Goal: Transaction & Acquisition: Purchase product/service

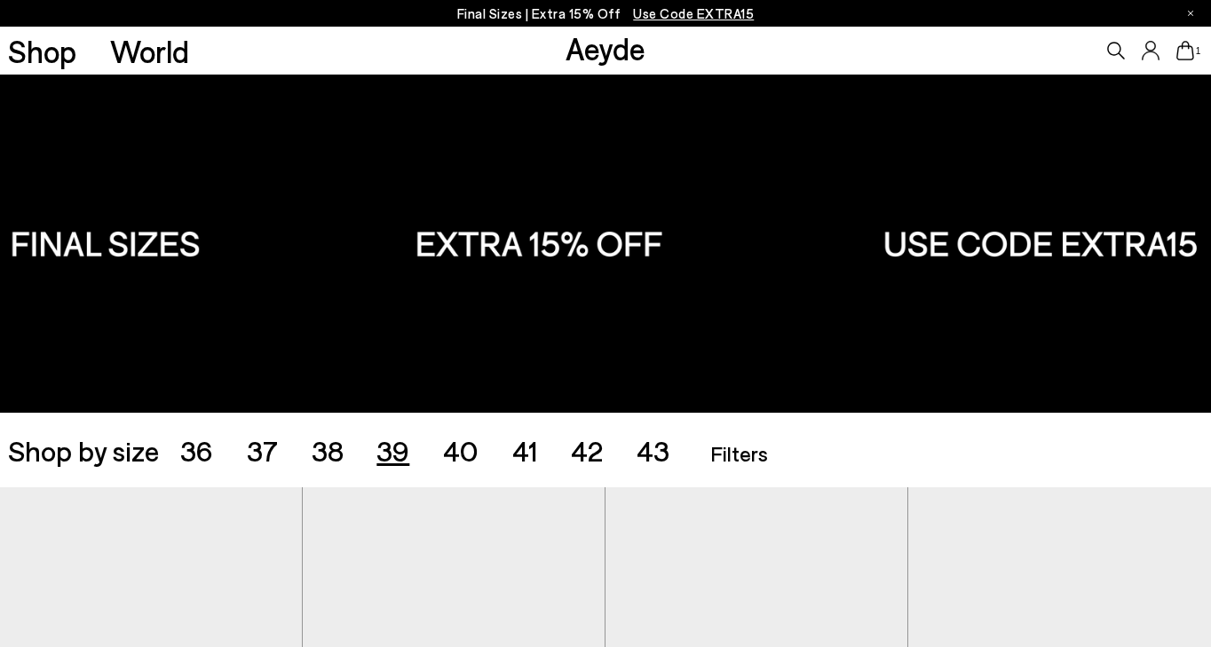
click at [381, 458] on span "39" at bounding box center [393, 450] width 33 height 34
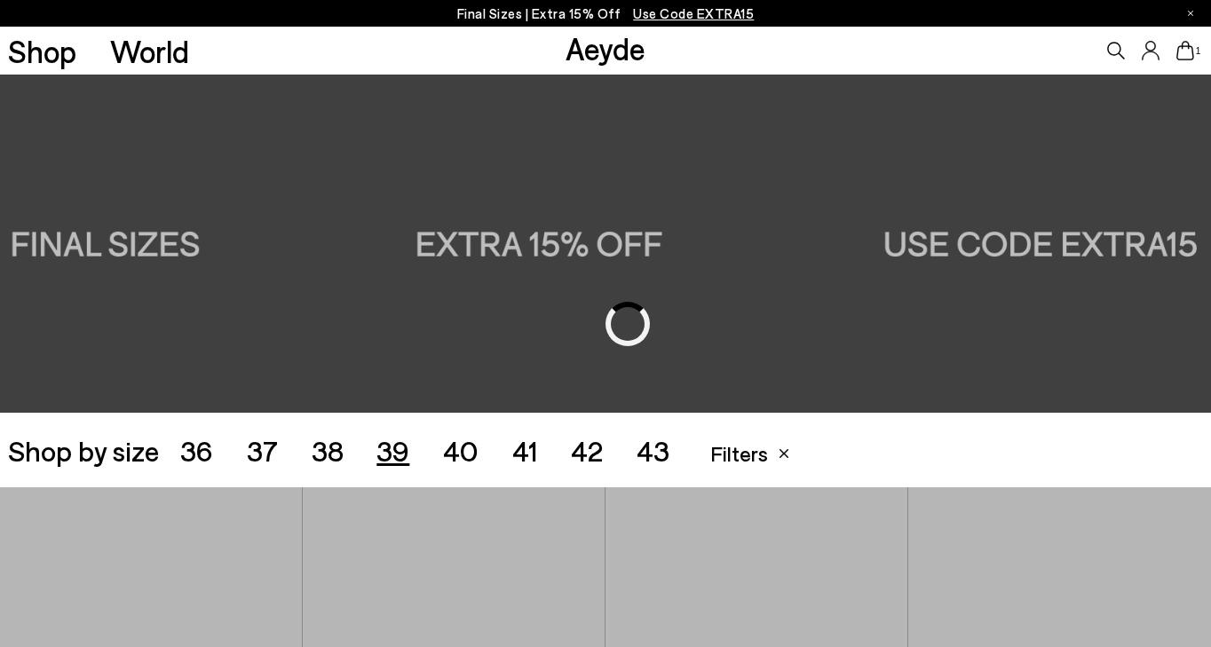
scroll to position [337, 0]
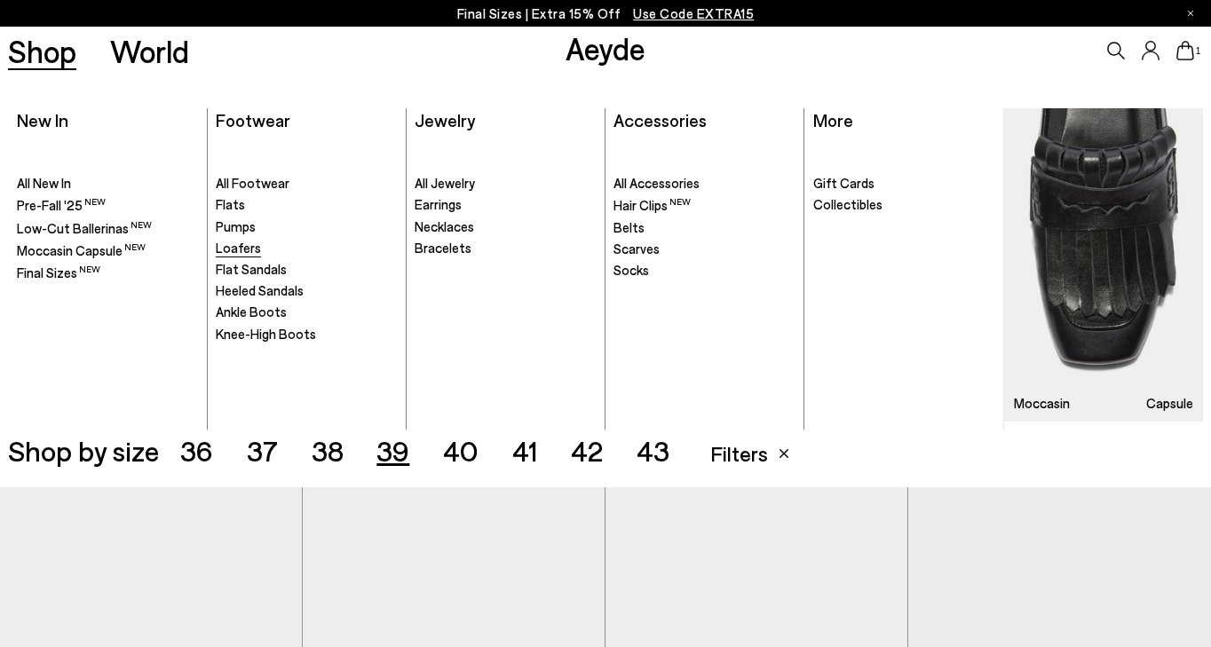
click at [237, 246] on span "Loafers" at bounding box center [238, 248] width 45 height 16
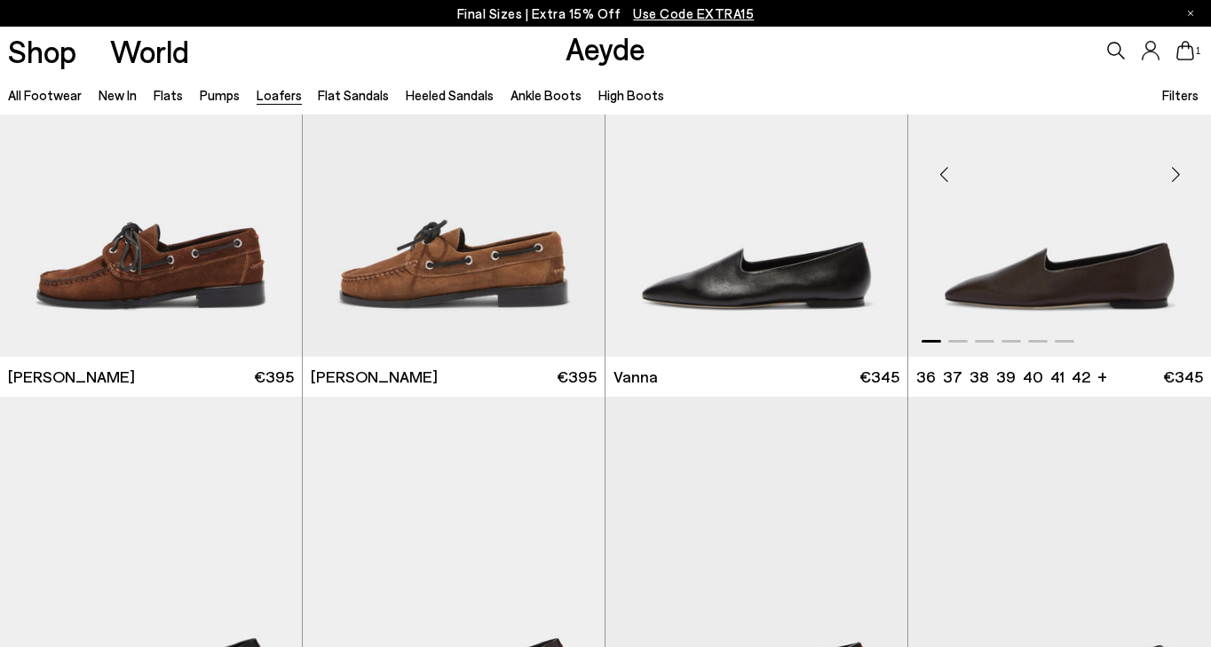
scroll to position [1816, 0]
click at [1178, 174] on div "Next slide" at bounding box center [1175, 173] width 53 height 53
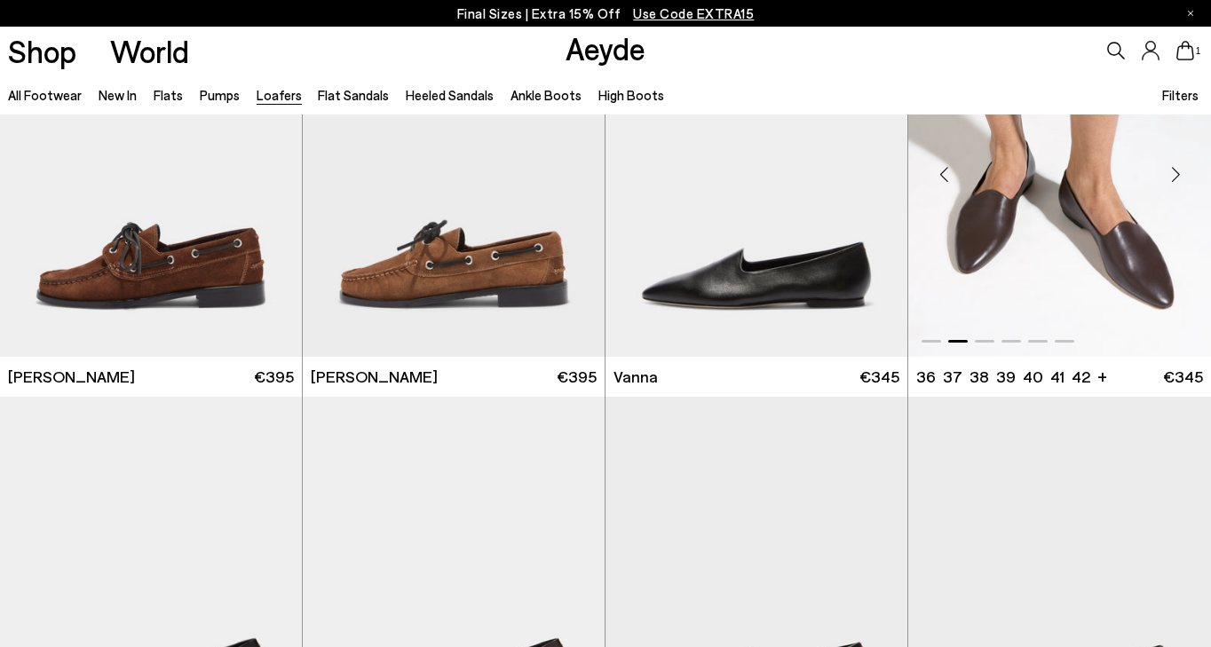
click at [1178, 174] on div "Next slide" at bounding box center [1175, 173] width 53 height 53
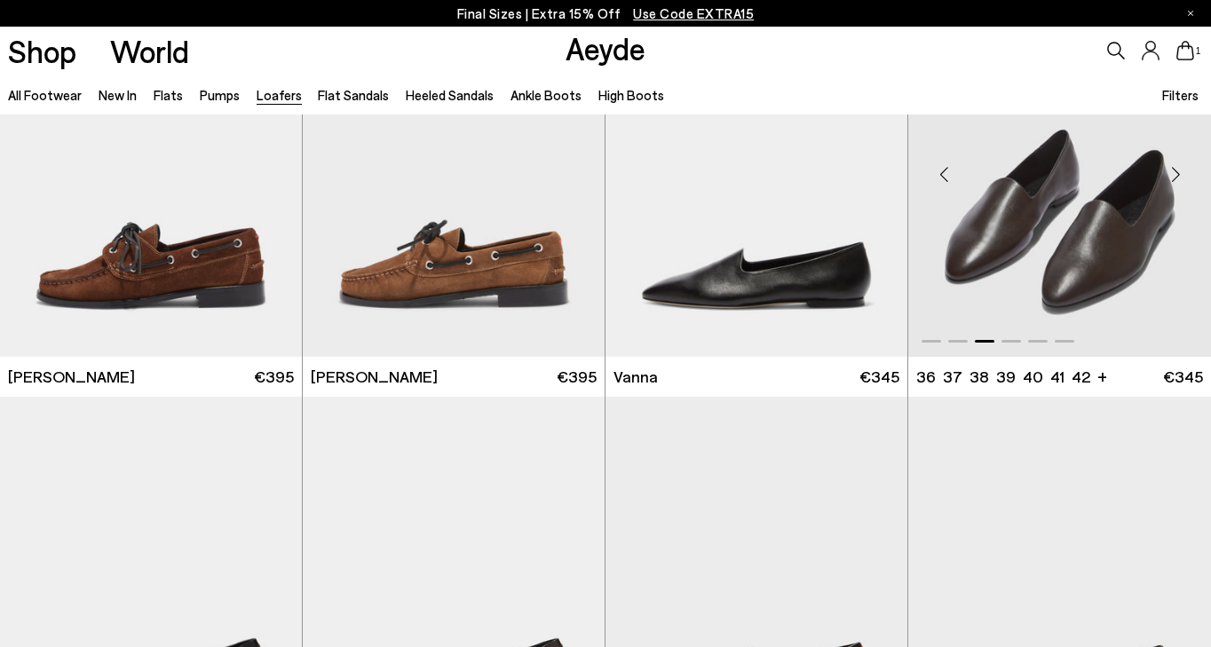
click at [1178, 174] on div "Next slide" at bounding box center [1175, 173] width 53 height 53
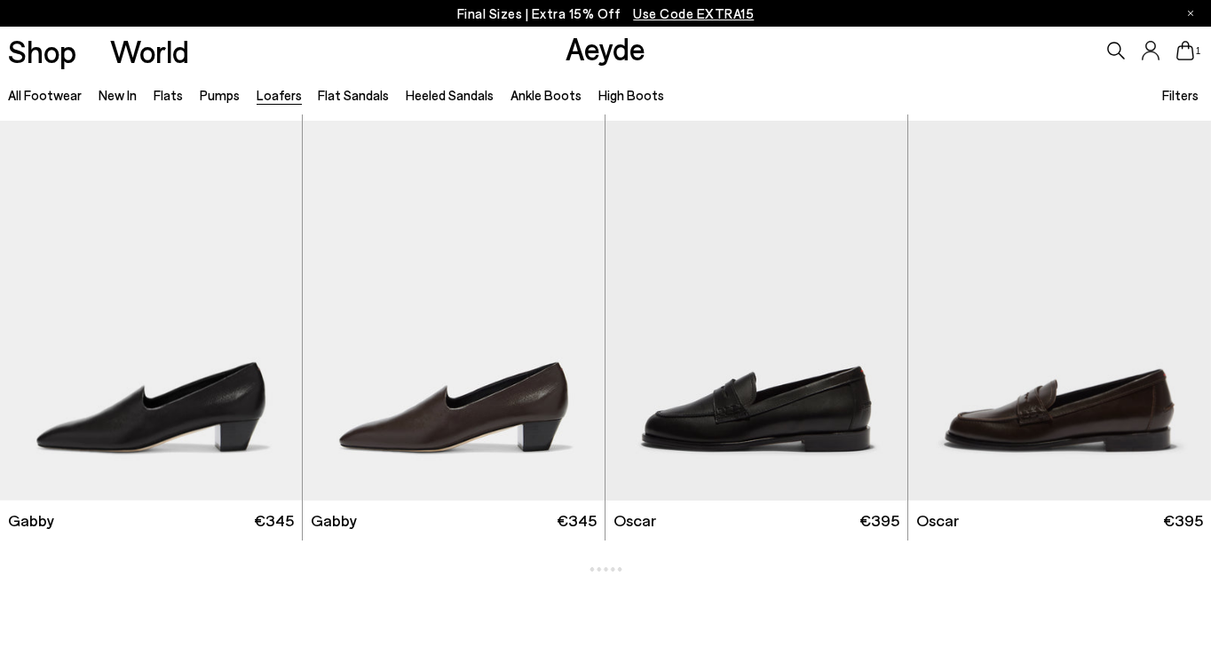
scroll to position [2051, 0]
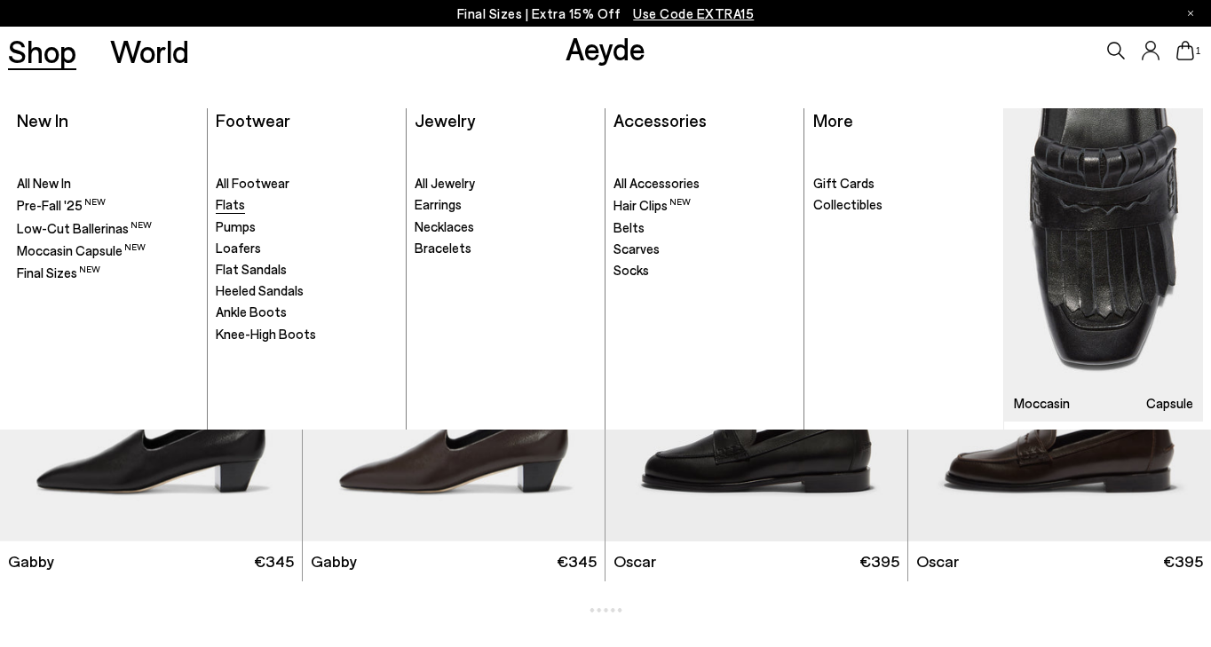
click at [229, 204] on span "Flats" at bounding box center [230, 204] width 29 height 16
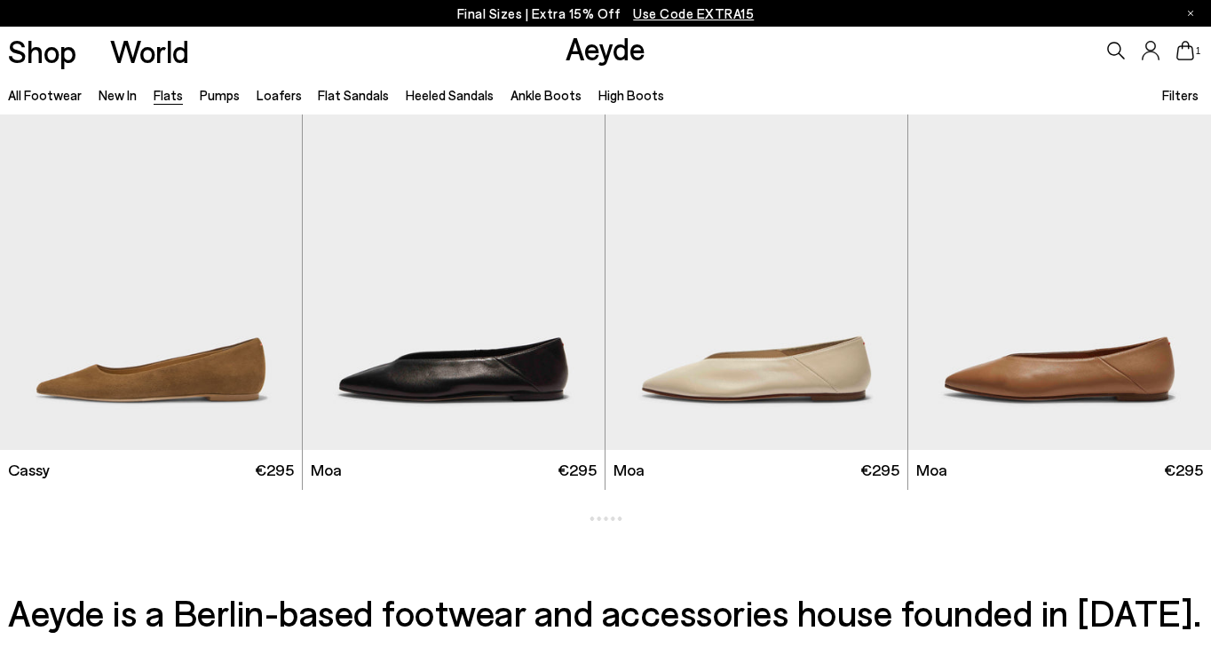
scroll to position [2138, 0]
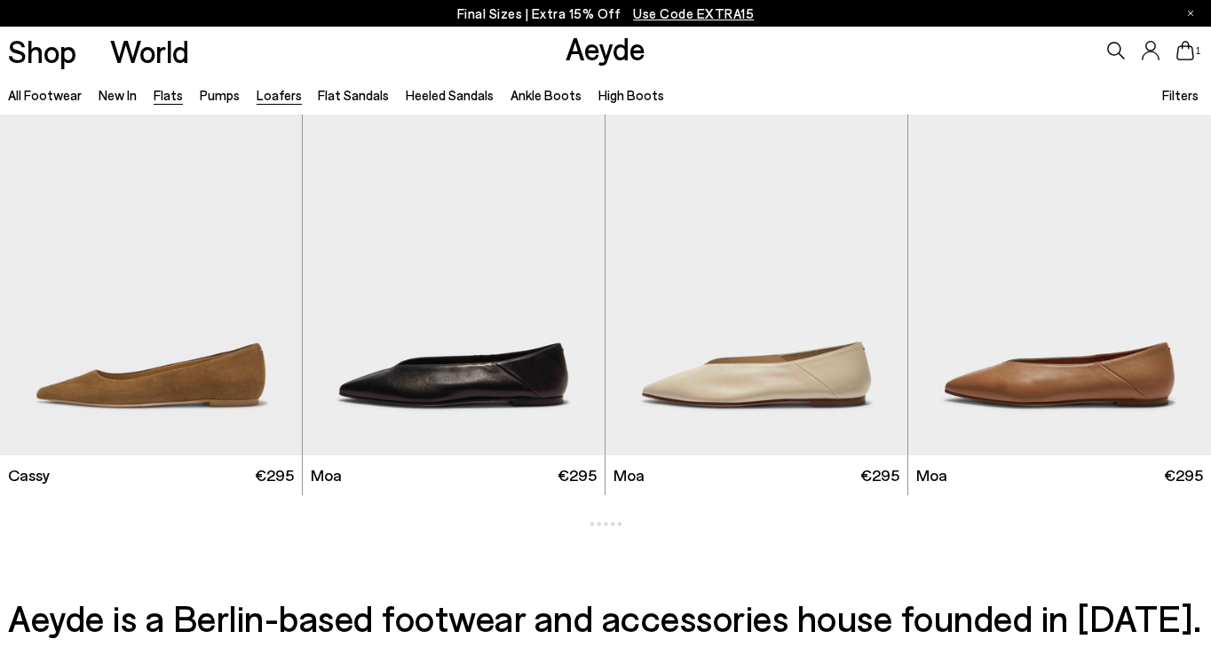
click at [266, 99] on link "Loafers" at bounding box center [279, 95] width 45 height 16
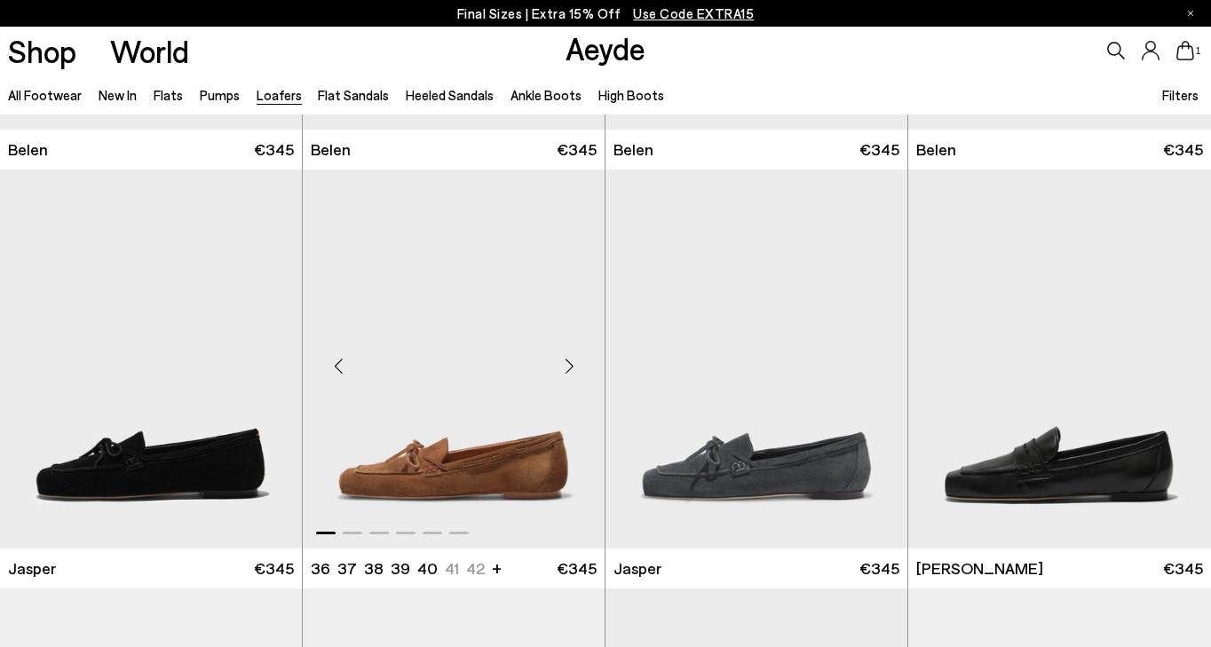
scroll to position [589, 0]
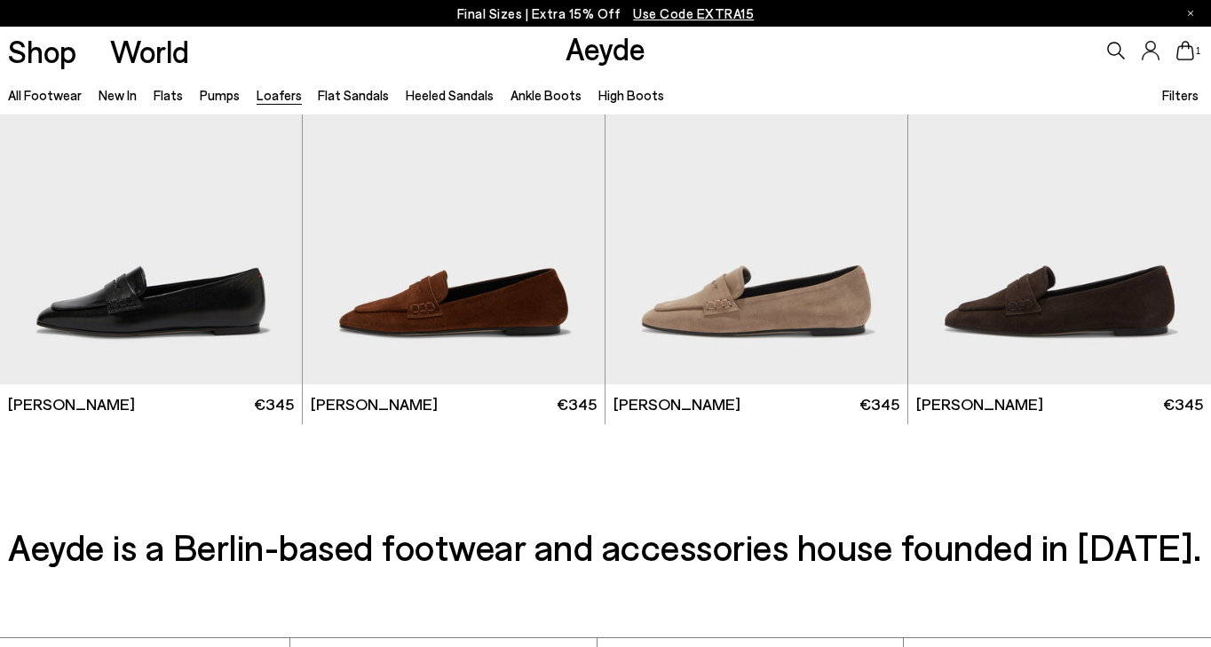
scroll to position [3050, 0]
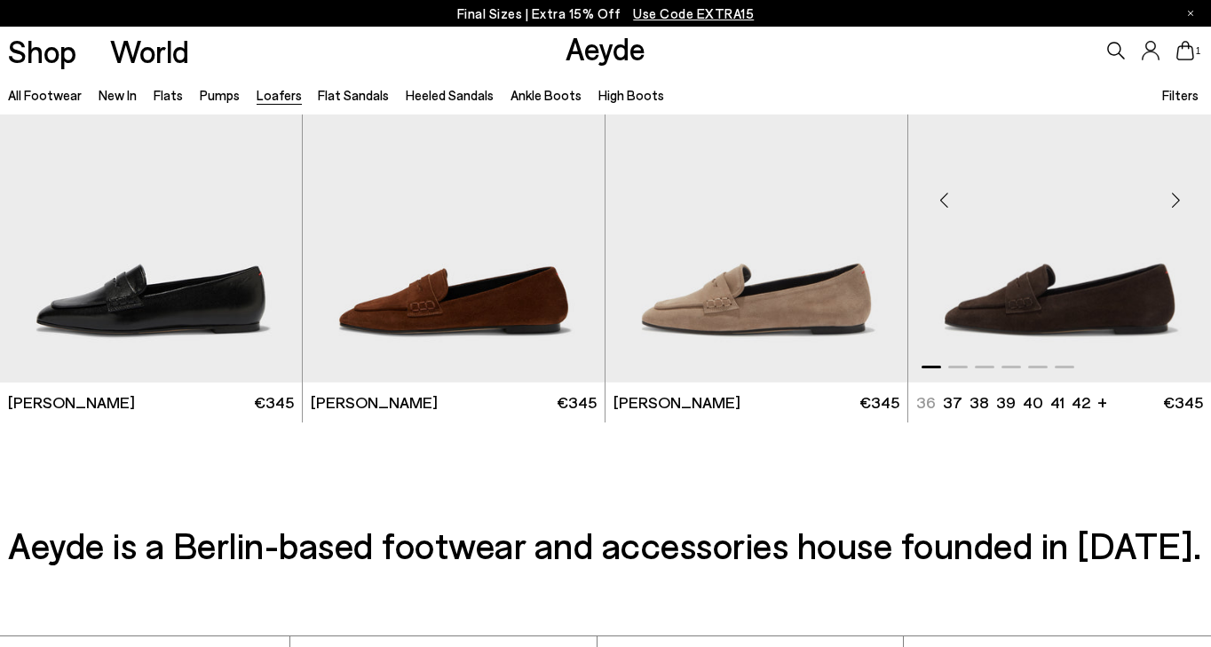
click at [1009, 253] on img "1 / 6" at bounding box center [1060, 193] width 303 height 380
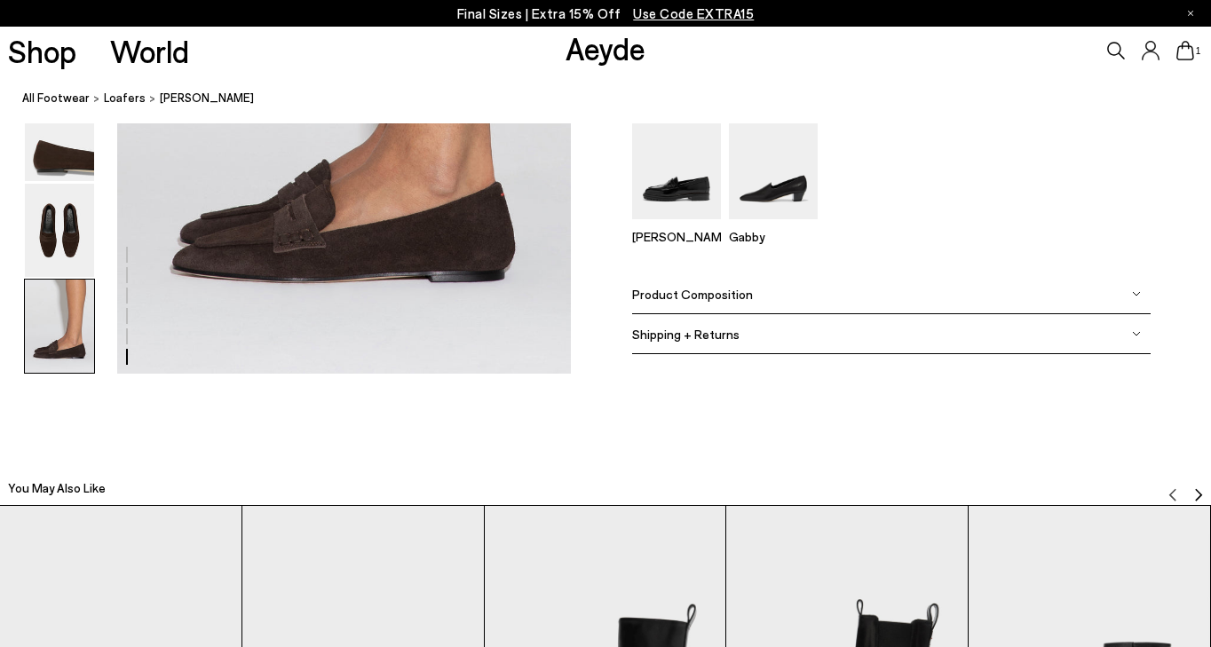
scroll to position [3312, 0]
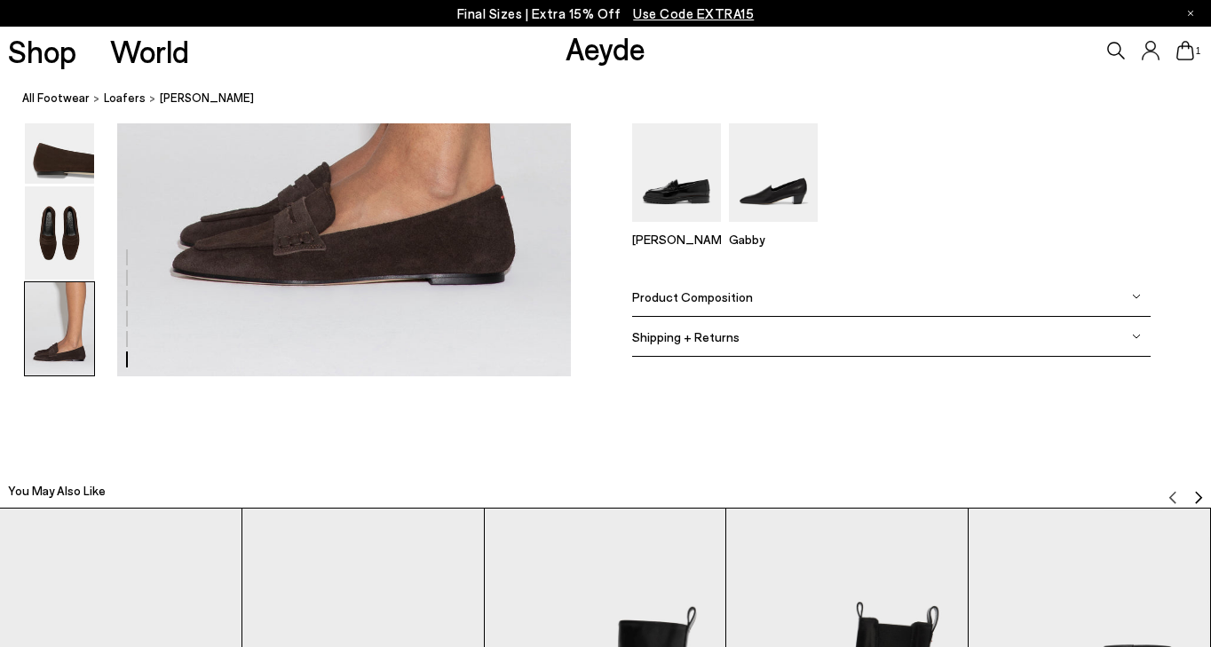
click at [771, 299] on div "Product Composition" at bounding box center [891, 298] width 519 height 40
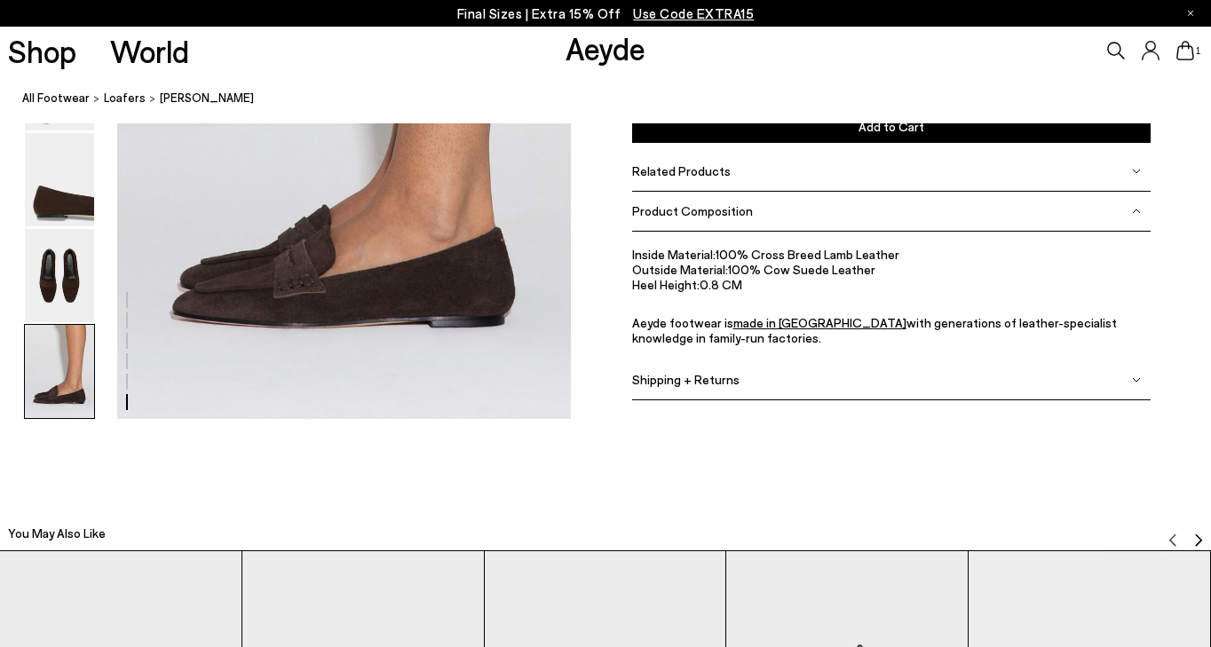
scroll to position [3265, 0]
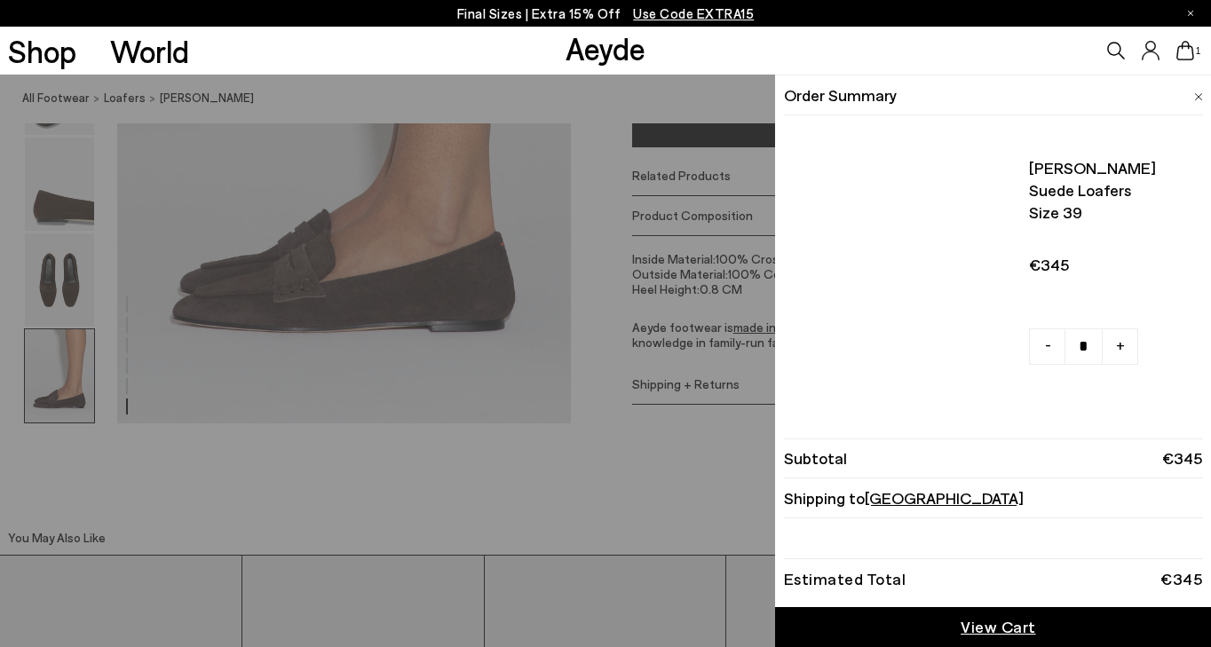
click at [1181, 49] on icon at bounding box center [1186, 51] width 18 height 20
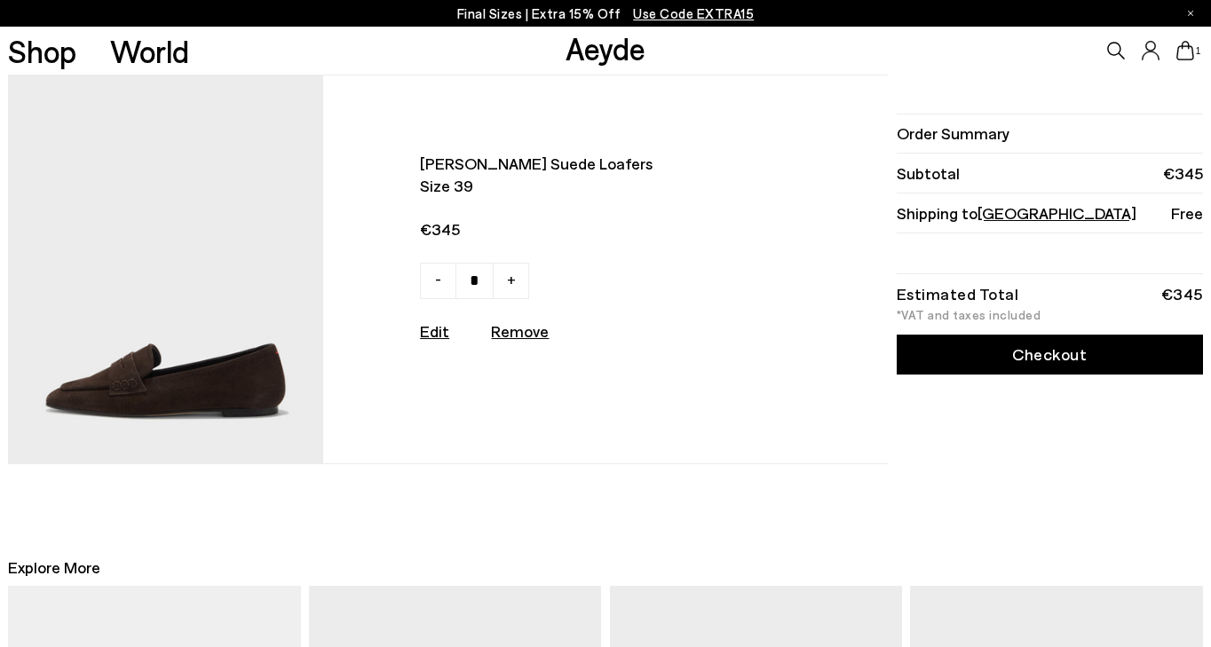
click at [1043, 353] on div "Order Summary Subtotal €345 Shipping to [GEOGRAPHIC_DATA] Free Estimated Total …" at bounding box center [1048, 269] width 311 height 389
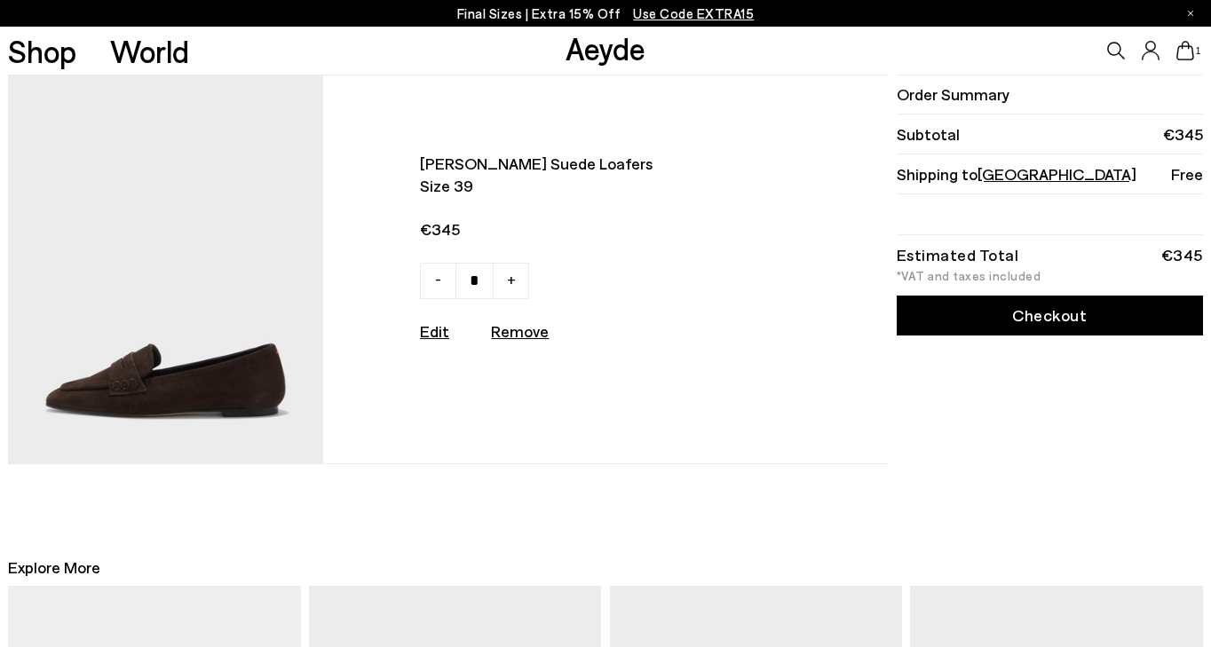
click at [1039, 326] on link "Checkout" at bounding box center [1050, 316] width 306 height 40
